Goal: Task Accomplishment & Management: Manage account settings

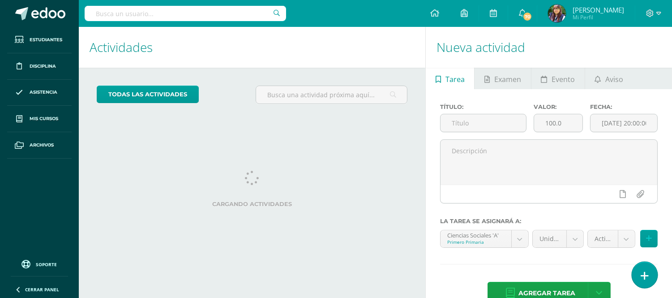
click at [648, 276] on link at bounding box center [645, 274] width 26 height 26
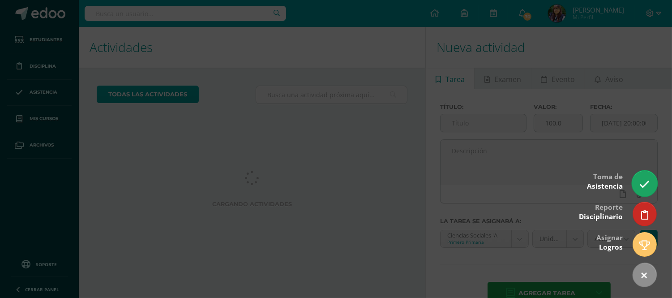
click at [645, 187] on icon at bounding box center [644, 184] width 10 height 10
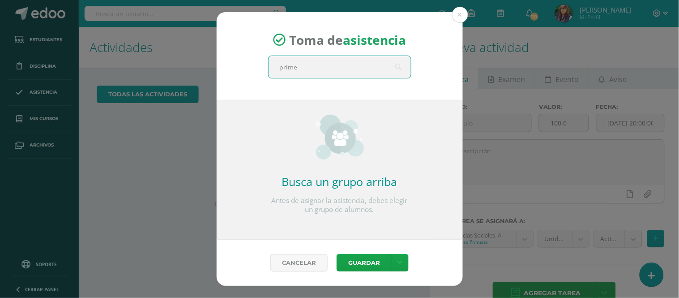
type input "primer"
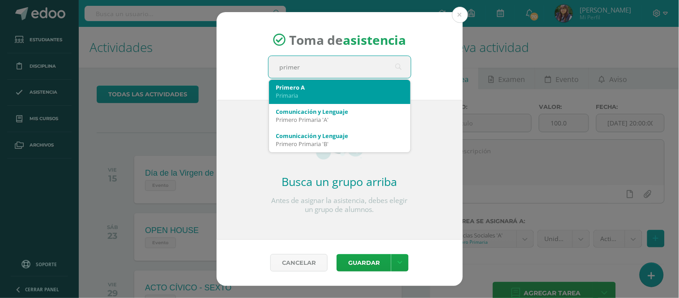
click at [296, 92] on div "Primaria" at bounding box center [339, 95] width 127 height 8
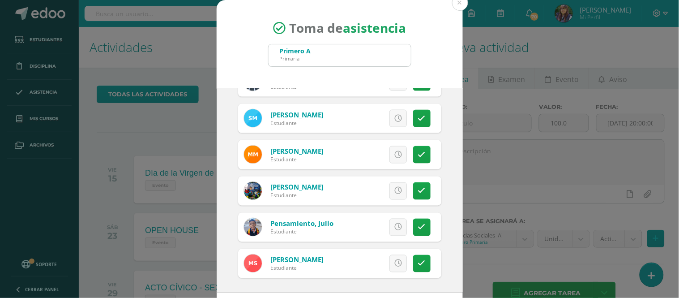
scroll to position [40, 0]
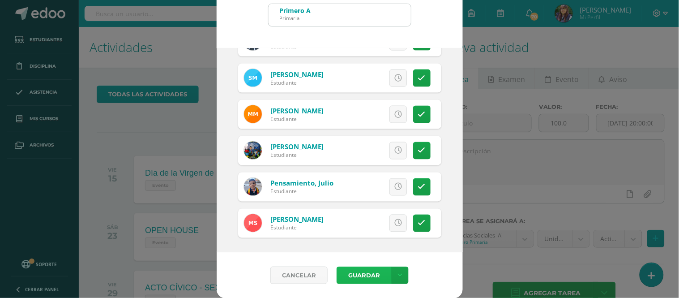
click at [351, 274] on button "Guardar" at bounding box center [364, 274] width 55 height 17
